Goal: Task Accomplishment & Management: Complete application form

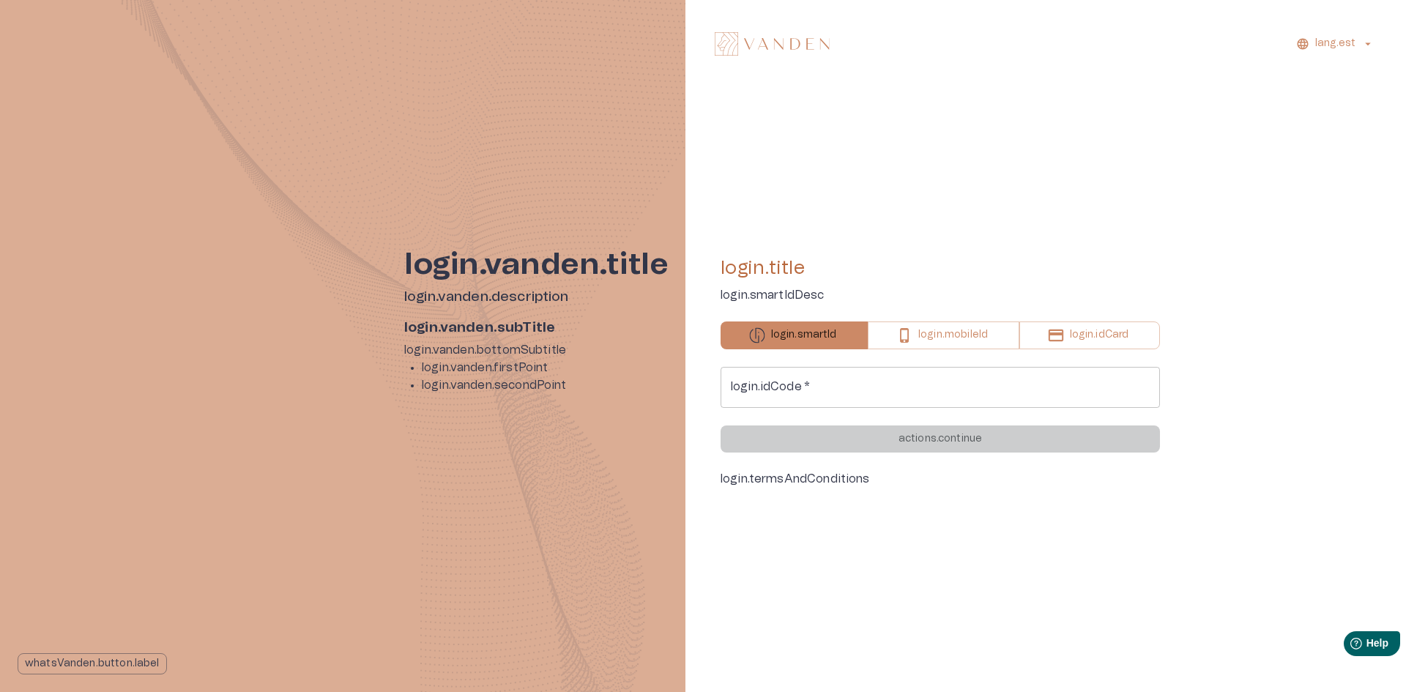
click at [883, 413] on form "login.idCode   * login.idCode   * actions.continue" at bounding box center [940, 410] width 439 height 86
click at [882, 397] on input "login.idCode   *" at bounding box center [940, 387] width 439 height 41
click at [1338, 57] on div "lang.est" at bounding box center [1045, 44] width 685 height 52
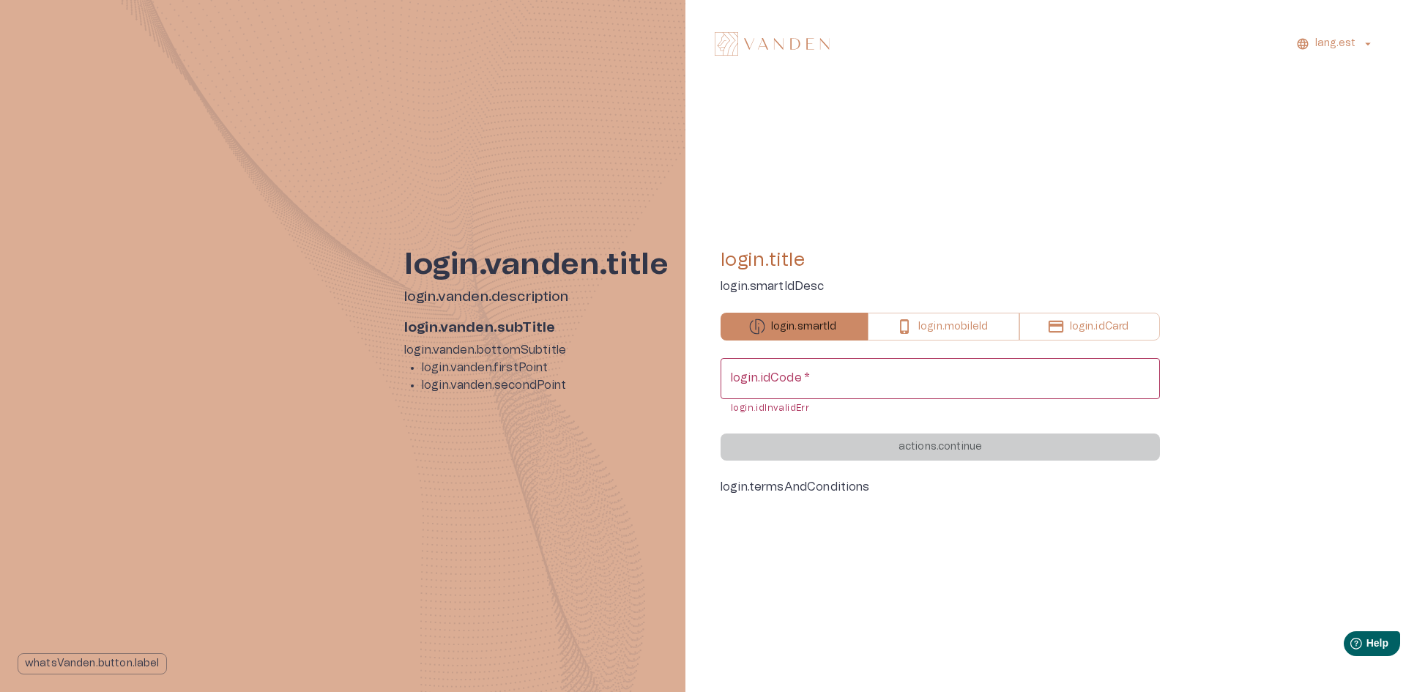
click at [1345, 45] on p "lang.est" at bounding box center [1335, 43] width 40 height 15
